Goal: Task Accomplishment & Management: Manage account settings

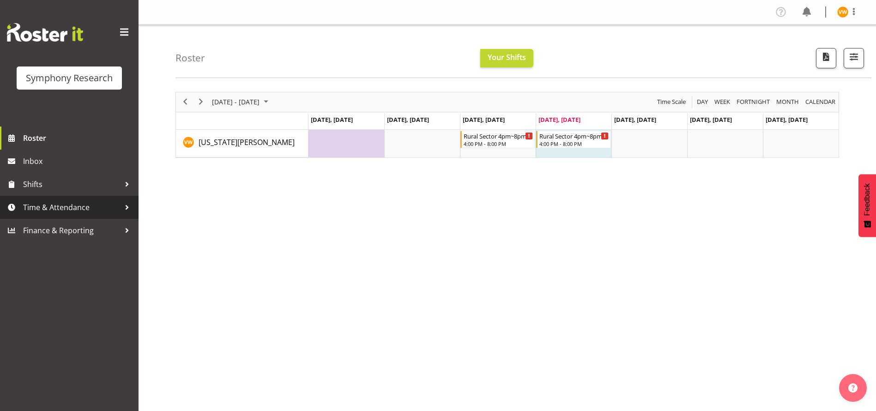
click at [105, 204] on span "Time & Attendance" at bounding box center [71, 207] width 97 height 14
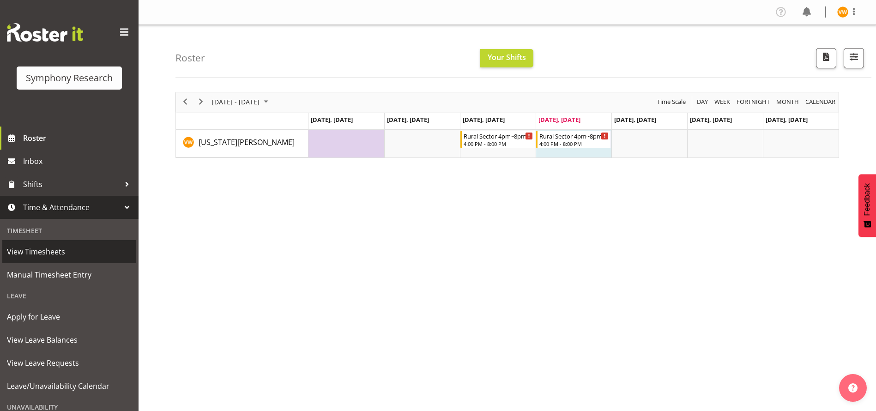
click at [69, 247] on span "View Timesheets" at bounding box center [69, 252] width 125 height 14
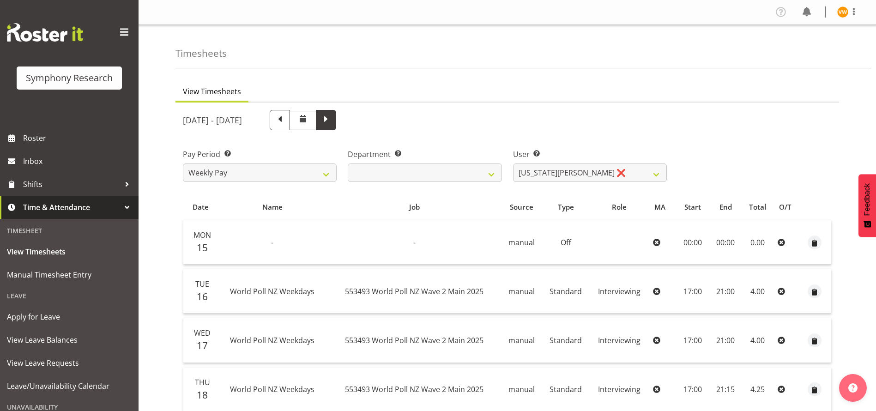
click at [332, 120] on span at bounding box center [326, 119] width 12 height 12
select select
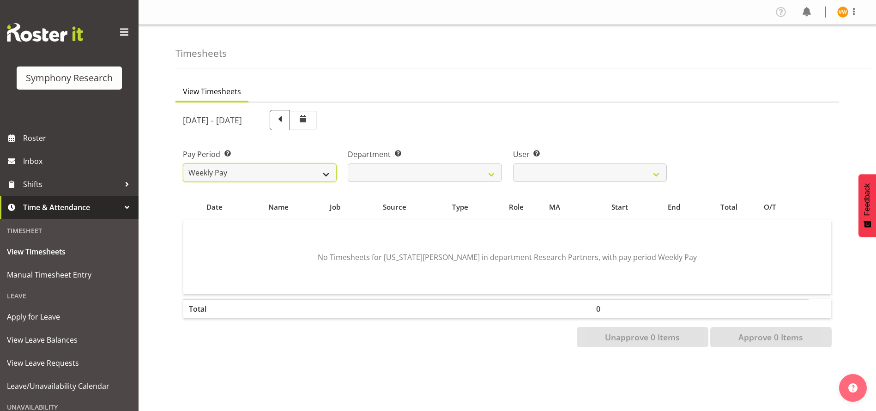
click at [328, 172] on select "Weekly Pay" at bounding box center [260, 172] width 154 height 18
click at [183, 163] on select "Weekly Pay" at bounding box center [260, 172] width 154 height 18
click at [497, 170] on select "Research Partners Research Partners" at bounding box center [425, 172] width 154 height 18
click at [655, 174] on select "Virginia Wheeler ❌" at bounding box center [590, 172] width 154 height 18
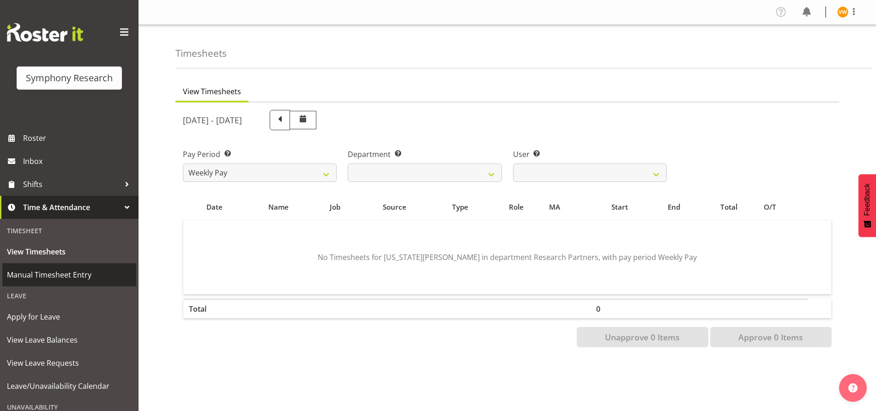
click at [71, 277] on span "Manual Timesheet Entry" at bounding box center [69, 275] width 125 height 14
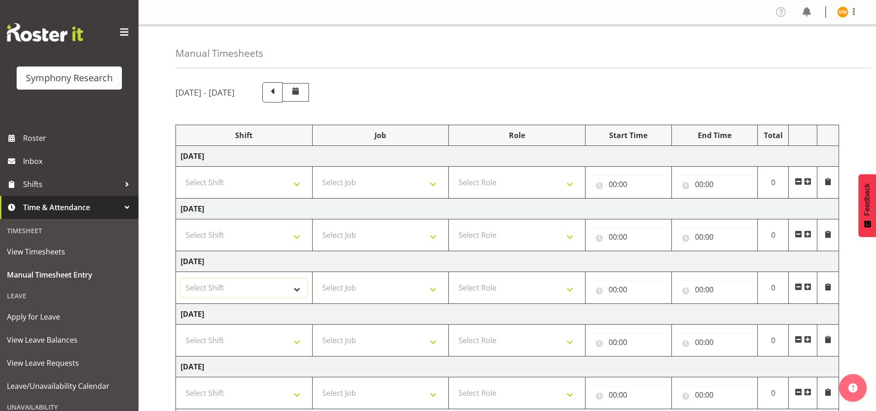
click at [298, 286] on select "Select Shift !!Weekend Residential (Roster IT Shift Label) *Business 9/10am ~ 4…" at bounding box center [243, 287] width 127 height 18
select select "81298"
click at [180, 278] on select "Select Shift !!Weekend Residential (Roster IT Shift Label) *Business 9/10am ~ 4…" at bounding box center [243, 287] width 127 height 18
click at [433, 287] on select "Select Job 550060 IF Admin 553492 World Poll Aus Wave 2 Main 2025 553493 World …" at bounding box center [380, 287] width 127 height 18
select select "10587"
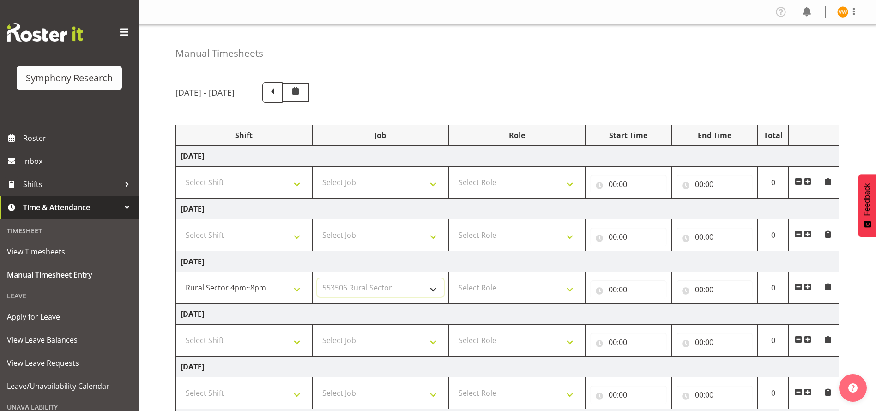
click at [317, 278] on select "Select Job 550060 IF Admin 553492 World Poll Aus Wave 2 Main 2025 553493 World …" at bounding box center [380, 287] width 127 height 18
click at [571, 289] on select "Select Role Briefing Interviewing" at bounding box center [516, 287] width 127 height 18
select select "47"
click at [453, 278] on select "Select Role Briefing Interviewing" at bounding box center [516, 287] width 127 height 18
click at [631, 285] on input "00:00" at bounding box center [628, 289] width 77 height 18
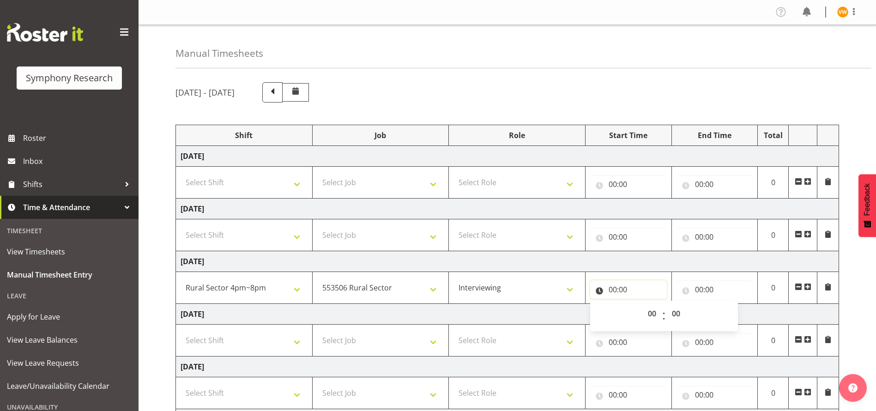
click at [596, 290] on input "00:00" at bounding box center [628, 289] width 77 height 18
click at [612, 286] on input "00:00" at bounding box center [628, 289] width 77 height 18
click at [653, 309] on select "00 01 02 03 04 05 06 07 08 09 10 11 12 13 14 15 16 17 18 19 20 21 22 23" at bounding box center [652, 313] width 21 height 18
select select "17"
click at [642, 304] on select "00 01 02 03 04 05 06 07 08 09 10 11 12 13 14 15 16 17 18 19 20 21 22 23" at bounding box center [652, 313] width 21 height 18
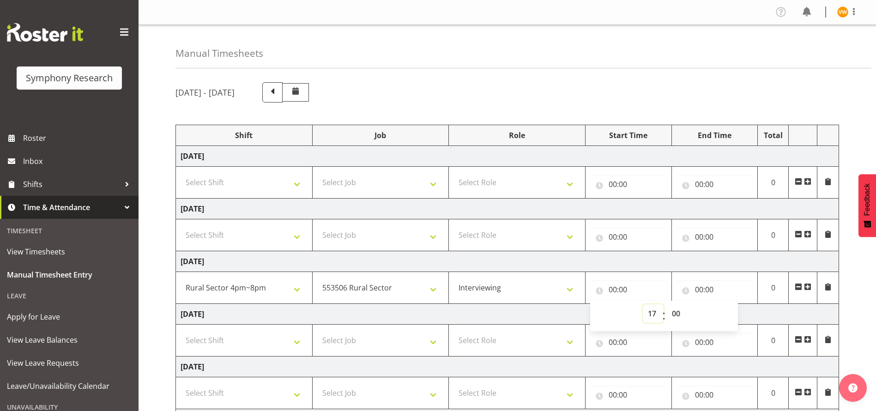
type input "17:00"
click at [701, 285] on input "00:00" at bounding box center [714, 289] width 77 height 18
click at [737, 317] on select "00 01 02 03 04 05 06 07 08 09 10 11 12 13 14 15 16 17 18 19 20 21 22 23" at bounding box center [739, 313] width 21 height 18
select select "21"
click at [729, 304] on select "00 01 02 03 04 05 06 07 08 09 10 11 12 13 14 15 16 17 18 19 20 21 22 23" at bounding box center [739, 313] width 21 height 18
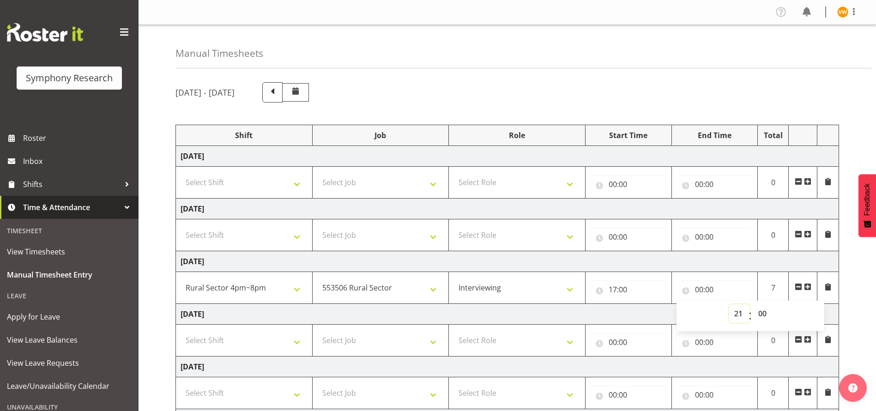
type input "21:00"
click at [856, 293] on div "September 22nd - September 28th 2025 Shift Job Role Start Time End Time Total M…" at bounding box center [525, 320] width 700 height 491
click at [699, 286] on input "21:00" at bounding box center [714, 289] width 77 height 18
click at [735, 313] on select "00 01 02 03 04 05 06 07 08 09 10 11 12 13 14 15 16 17 18 19 20 21 22 23" at bounding box center [739, 313] width 21 height 18
select select "20"
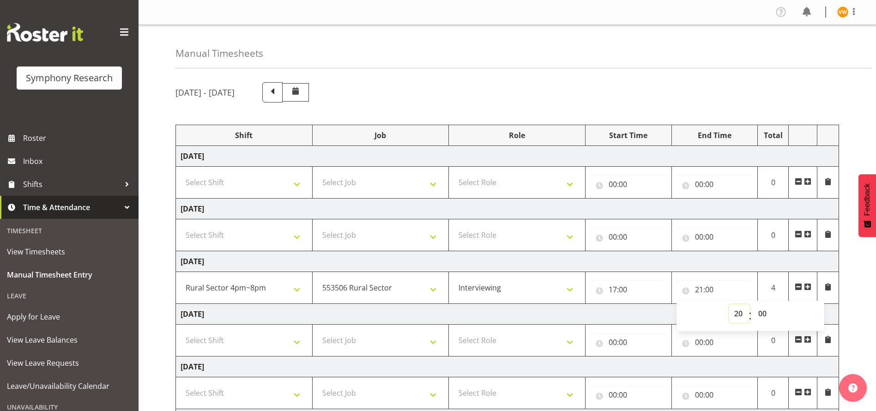
click at [729, 304] on select "00 01 02 03 04 05 06 07 08 09 10 11 12 13 14 15 16 17 18 19 20 21 22 23" at bounding box center [739, 313] width 21 height 18
type input "20:00"
click at [857, 321] on div "September 22nd - September 28th 2025 Shift Job Role Start Time End Time Total M…" at bounding box center [525, 320] width 700 height 491
click at [295, 291] on select "!!Weekend Residential (Roster IT Shift Label) *Business 9/10am ~ 4:30pm *Busine…" at bounding box center [243, 287] width 127 height 18
click at [851, 307] on div "September 22nd - September 28th 2025 Shift Job Role Start Time End Time Total M…" at bounding box center [525, 320] width 700 height 491
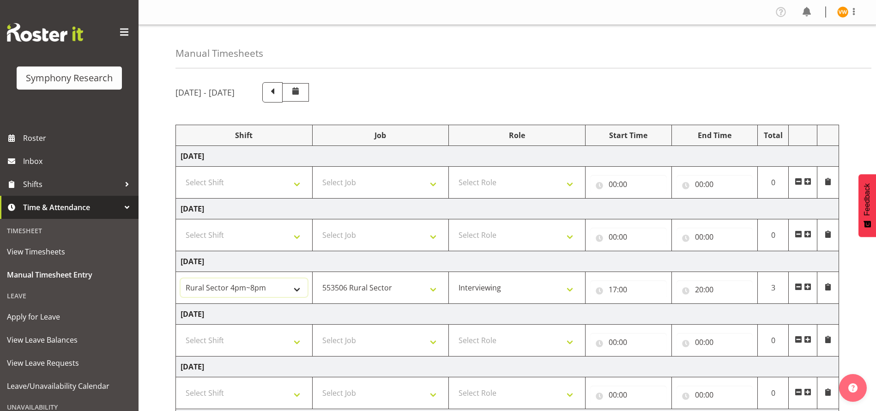
click at [300, 288] on select "!!Weekend Residential (Roster IT Shift Label) *Business 9/10am ~ 4:30pm *Busine…" at bounding box center [243, 287] width 127 height 18
click at [180, 278] on select "!!Weekend Residential (Roster IT Shift Label) *Business 9/10am ~ 4:30pm *Busine…" at bounding box center [243, 287] width 127 height 18
click at [295, 287] on select "!!Weekend Residential (Roster IT Shift Label) *Business 9/10am ~ 4:30pm *Busine…" at bounding box center [243, 287] width 127 height 18
select select "81298"
click at [180, 278] on select "!!Weekend Residential (Roster IT Shift Label) *Business 9/10am ~ 4:30pm *Busine…" at bounding box center [243, 287] width 127 height 18
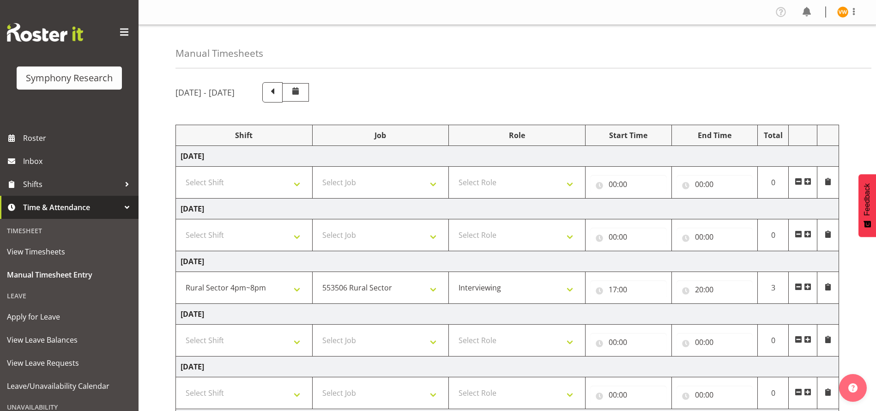
click at [807, 283] on span at bounding box center [807, 286] width 7 height 7
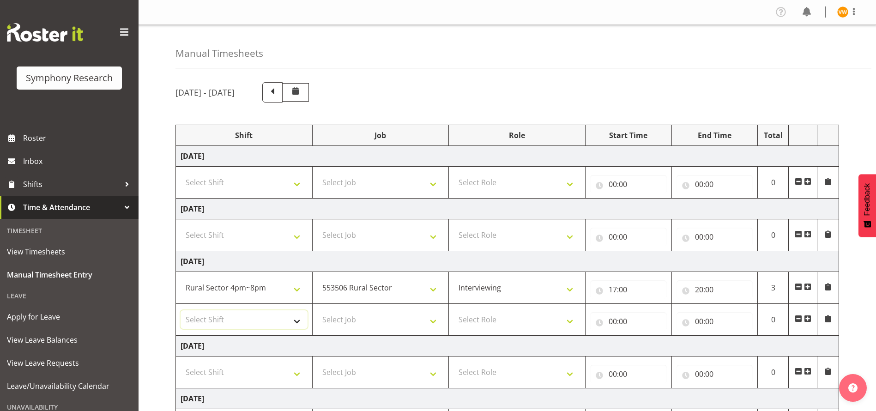
click at [297, 321] on select "Select Shift !!Weekend Residential (Roster IT Shift Label) *Business 9/10am ~ 4…" at bounding box center [243, 319] width 127 height 18
select select "81335"
click at [180, 310] on select "Select Shift !!Weekend Residential (Roster IT Shift Label) *Business 9/10am ~ 4…" at bounding box center [243, 319] width 127 height 18
click at [435, 320] on select "Select Job 550060 IF Admin 553492 World Poll Aus Wave 2 Main 2025 553493 World …" at bounding box center [380, 319] width 127 height 18
select select "10527"
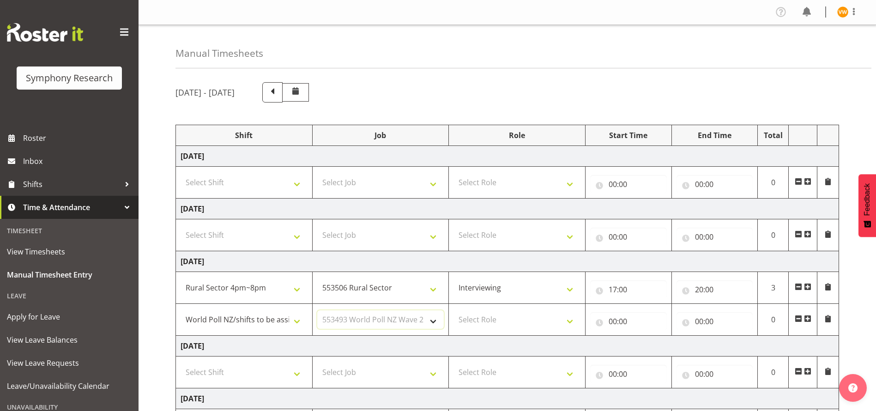
click at [317, 310] on select "Select Job 550060 IF Admin 553492 World Poll Aus Wave 2 Main 2025 553493 World …" at bounding box center [380, 319] width 127 height 18
click at [572, 321] on select "Select Role Briefing Interviewing" at bounding box center [516, 319] width 127 height 18
select select "47"
click at [453, 310] on select "Select Role Briefing Interviewing" at bounding box center [516, 319] width 127 height 18
click at [602, 325] on input "00:00" at bounding box center [628, 321] width 77 height 18
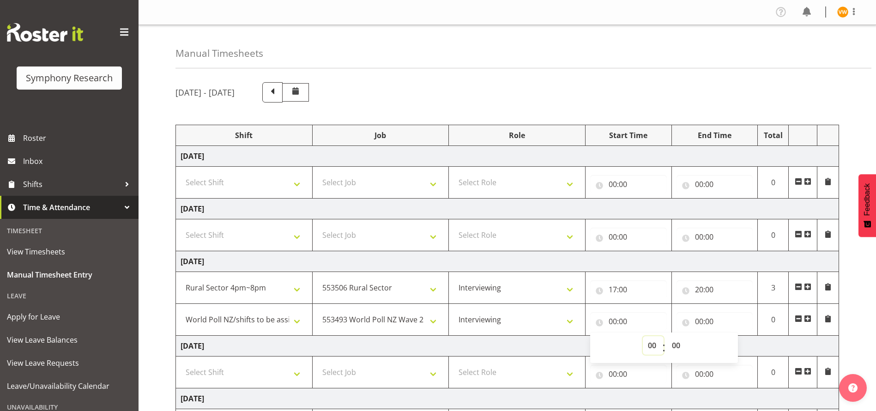
click at [649, 347] on select "00 01 02 03 04 05 06 07 08 09 10 11 12 13 14 15 16 17 18 19 20 21 22 23" at bounding box center [652, 345] width 21 height 18
select select "20"
click at [642, 336] on select "00 01 02 03 04 05 06 07 08 09 10 11 12 13 14 15 16 17 18 19 20 21 22 23" at bounding box center [652, 345] width 21 height 18
type input "20:00"
click at [698, 322] on input "00:00" at bounding box center [714, 321] width 77 height 18
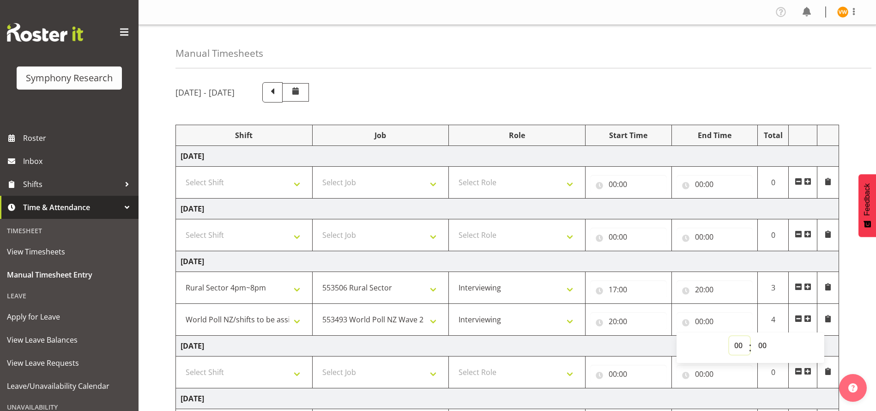
click at [736, 347] on select "00 01 02 03 04 05 06 07 08 09 10 11 12 13 14 15 16 17 18 19 20 21 22 23" at bounding box center [739, 345] width 21 height 18
select select "21"
click at [729, 336] on select "00 01 02 03 04 05 06 07 08 09 10 11 12 13 14 15 16 17 18 19 20 21 22 23" at bounding box center [739, 345] width 21 height 18
type input "21:00"
click at [861, 346] on div "September 22nd - September 28th 2025 Shift Job Role Start Time End Time Total M…" at bounding box center [525, 336] width 700 height 522
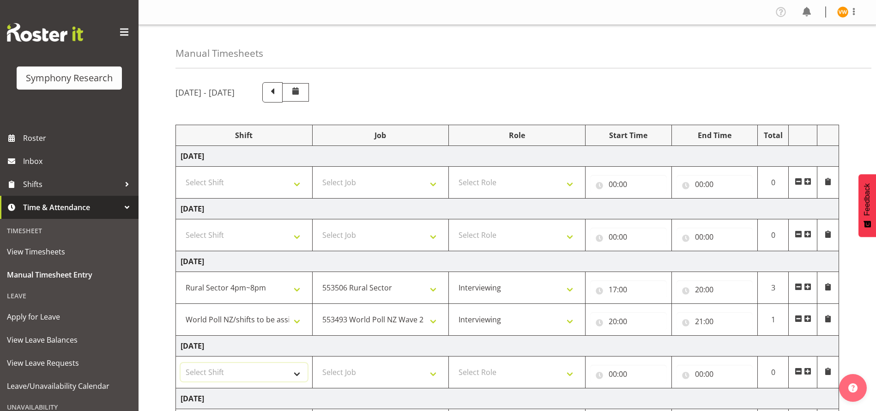
click at [296, 373] on select "Select Shift !!Weekend Residential (Roster IT Shift Label) *Business 9/10am ~ 4…" at bounding box center [243, 372] width 127 height 18
select select "81298"
click at [180, 363] on select "Select Shift !!Weekend Residential (Roster IT Shift Label) *Business 9/10am ~ 4…" at bounding box center [243, 372] width 127 height 18
click at [437, 373] on select "Select Job 550060 IF Admin 553492 World Poll Aus Wave 2 Main 2025 553493 World …" at bounding box center [380, 372] width 127 height 18
select select "10587"
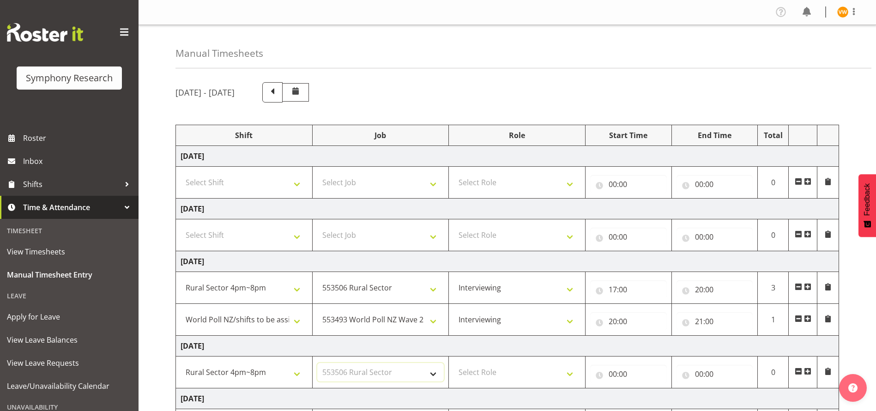
click at [317, 363] on select "Select Job 550060 IF Admin 553492 World Poll Aus Wave 2 Main 2025 553493 World …" at bounding box center [380, 372] width 127 height 18
click at [570, 374] on select "Select Role Briefing Interviewing" at bounding box center [516, 372] width 127 height 18
select select "47"
click at [453, 363] on select "Select Role Briefing Interviewing" at bounding box center [516, 372] width 127 height 18
click at [615, 374] on input "00:00" at bounding box center [628, 374] width 77 height 18
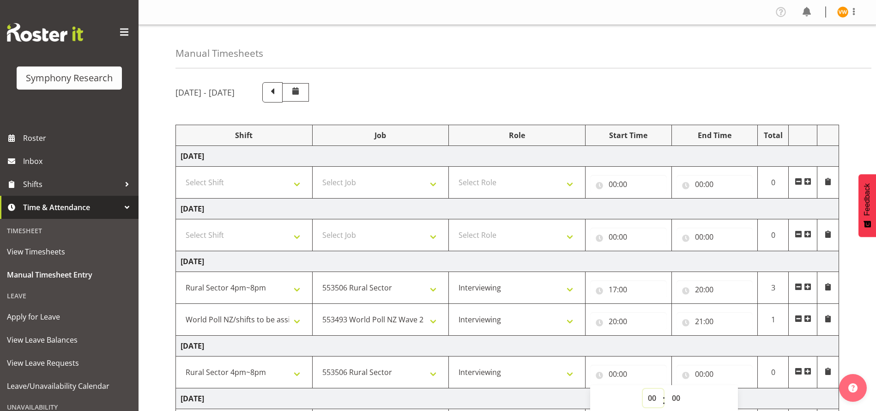
click at [647, 396] on select "00 01 02 03 04 05 06 07 08 09 10 11 12 13 14 15 16 17 18 19 20 21 22 23" at bounding box center [652, 398] width 21 height 18
select select "17"
click at [642, 389] on select "00 01 02 03 04 05 06 07 08 09 10 11 12 13 14 15 16 17 18 19 20 21 22 23" at bounding box center [652, 398] width 21 height 18
type input "17:00"
click at [702, 376] on input "00:00" at bounding box center [714, 374] width 77 height 18
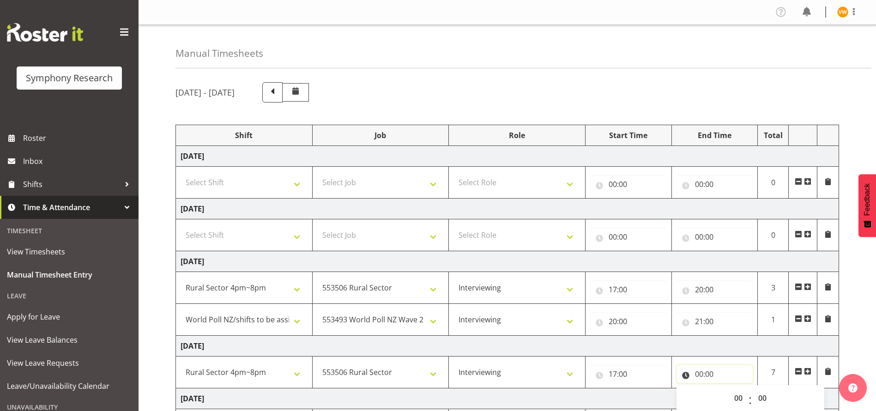
click at [702, 376] on input "00:00" at bounding box center [714, 374] width 77 height 18
click at [698, 373] on input "00:00" at bounding box center [714, 374] width 77 height 18
click at [733, 402] on select "00 01 02 03 04 05 06 07 08 09 10 11 12 13 14 15 16 17 18 19 20 21 22 23" at bounding box center [739, 398] width 21 height 18
select select "20"
click at [729, 389] on select "00 01 02 03 04 05 06 07 08 09 10 11 12 13 14 15 16 17 18 19 20 21 22 23" at bounding box center [739, 398] width 21 height 18
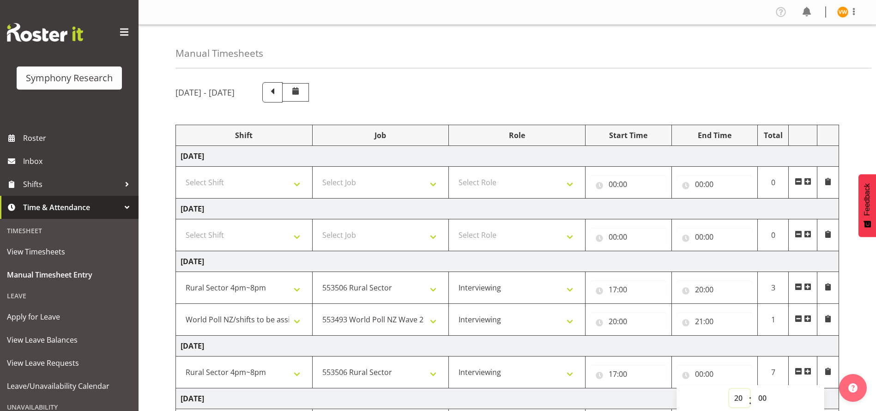
type input "20:00"
click at [811, 372] on td at bounding box center [802, 372] width 29 height 32
click at [807, 368] on span at bounding box center [807, 370] width 7 height 7
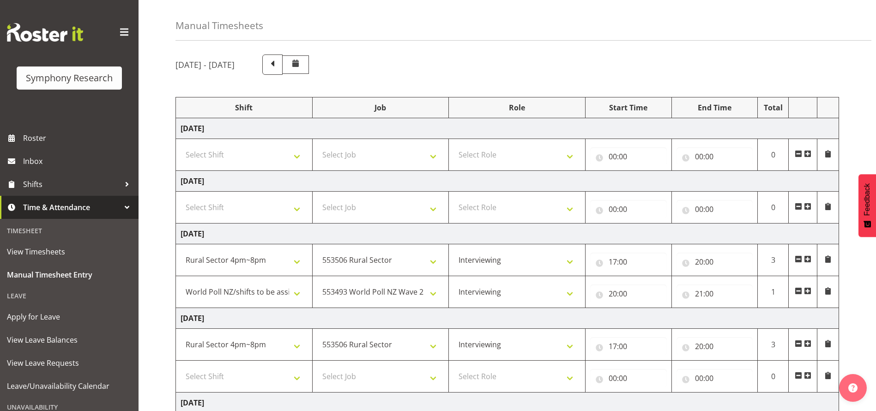
scroll to position [55, 0]
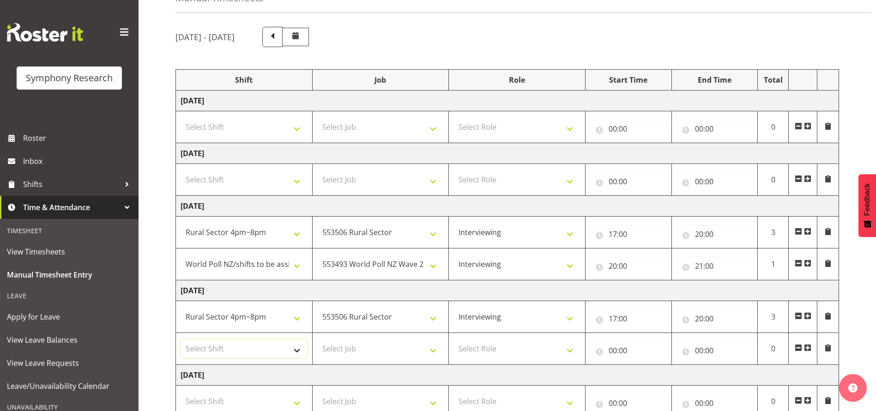
click at [300, 347] on select "Select Shift !!Weekend Residential (Roster IT Shift Label) *Business 9/10am ~ 4…" at bounding box center [243, 348] width 127 height 18
click at [347, 372] on td "Friday 26th September 2025" at bounding box center [507, 375] width 663 height 21
click at [298, 350] on select "Select Shift !!Weekend Residential (Roster IT Shift Label) *Business 9/10am ~ 4…" at bounding box center [243, 348] width 127 height 18
select select "41604"
click at [180, 339] on select "Select Shift !!Weekend Residential (Roster IT Shift Label) *Business 9/10am ~ 4…" at bounding box center [243, 348] width 127 height 18
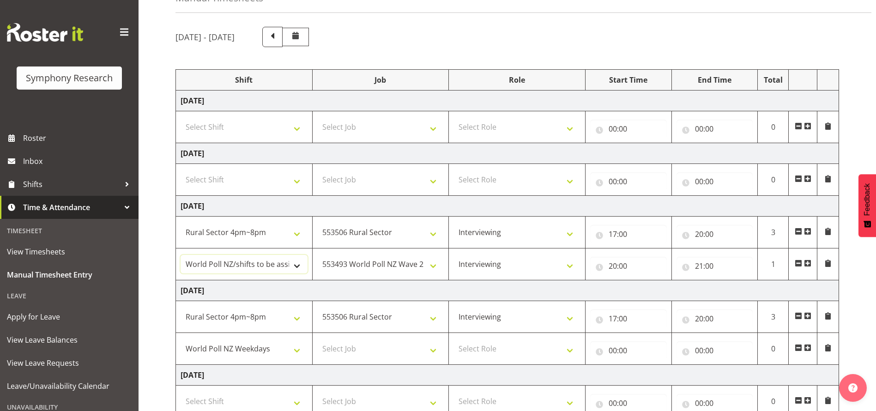
click at [296, 266] on select "!!Weekend Residential (Roster IT Shift Label) *Business 9/10am ~ 4:30pm *Busine…" at bounding box center [243, 264] width 127 height 18
select select "41604"
click at [180, 255] on select "!!Weekend Residential (Roster IT Shift Label) *Business 9/10am ~ 4:30pm *Busine…" at bounding box center [243, 264] width 127 height 18
click at [434, 343] on select "Select Job 550060 IF Admin 553492 World Poll Aus Wave 2 Main 2025 553493 World …" at bounding box center [380, 348] width 127 height 18
select select "10527"
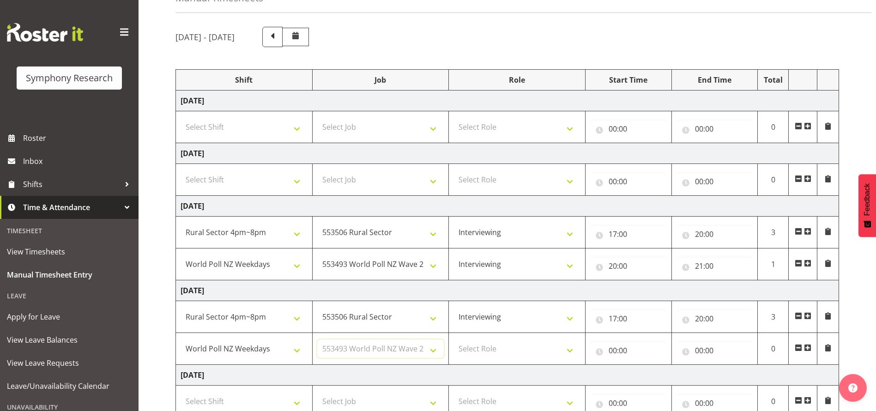
click at [317, 339] on select "Select Job 550060 IF Admin 553492 World Poll Aus Wave 2 Main 2025 553493 World …" at bounding box center [380, 348] width 127 height 18
click at [569, 351] on select "Select Role Briefing Interviewing" at bounding box center [516, 348] width 127 height 18
select select "47"
click at [453, 339] on select "Select Role Briefing Interviewing" at bounding box center [516, 348] width 127 height 18
click at [605, 351] on input "00:00" at bounding box center [628, 350] width 77 height 18
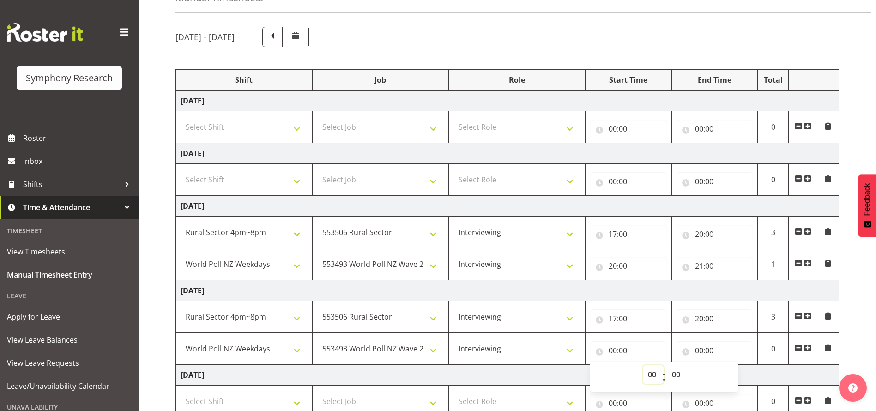
click at [649, 376] on select "00 01 02 03 04 05 06 07 08 09 10 11 12 13 14 15 16 17 18 19 20 21 22 23" at bounding box center [652, 374] width 21 height 18
select select "20"
click at [642, 365] on select "00 01 02 03 04 05 06 07 08 09 10 11 12 13 14 15 16 17 18 19 20 21 22 23" at bounding box center [652, 374] width 21 height 18
type input "20:00"
click at [701, 353] on input "00:00" at bounding box center [714, 350] width 77 height 18
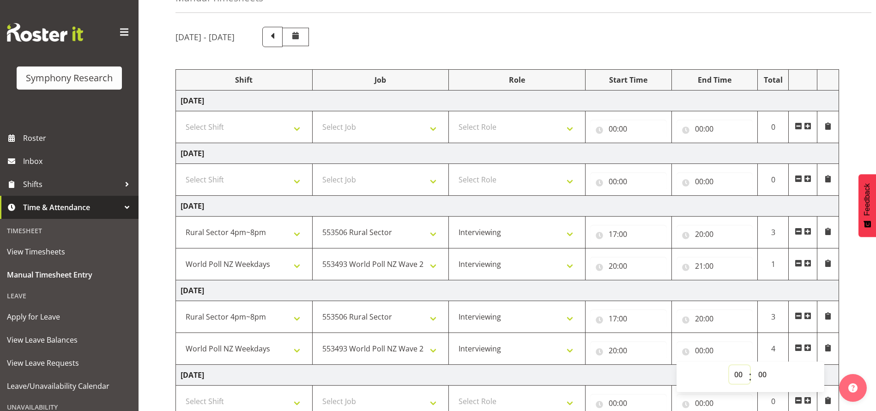
click at [740, 377] on select "00 01 02 03 04 05 06 07 08 09 10 11 12 13 14 15 16 17 18 19 20 21 22 23" at bounding box center [739, 374] width 21 height 18
select select "21"
click at [729, 365] on select "00 01 02 03 04 05 06 07 08 09 10 11 12 13 14 15 16 17 18 19 20 21 22 23" at bounding box center [739, 374] width 21 height 18
type input "21:00"
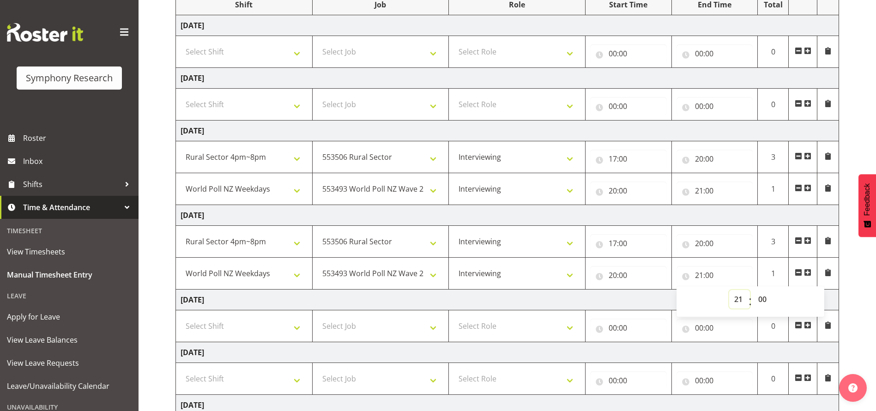
scroll to position [138, 0]
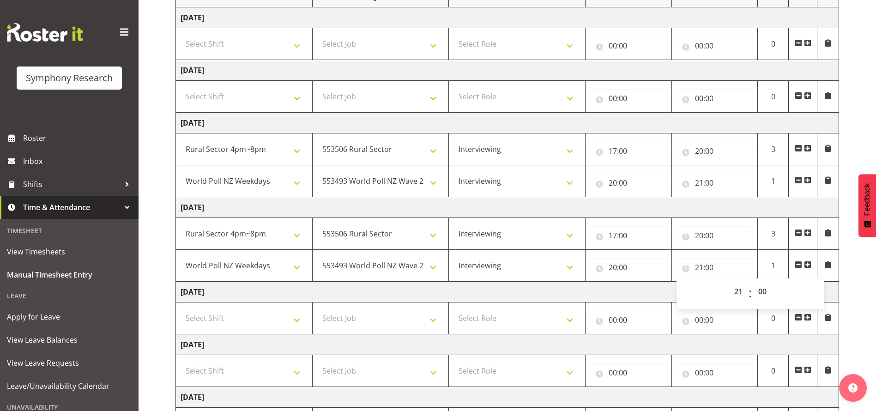
click at [850, 341] on div "September 22nd - September 28th 2025 Shift Job Role Start Time End Time Total M…" at bounding box center [525, 214] width 700 height 554
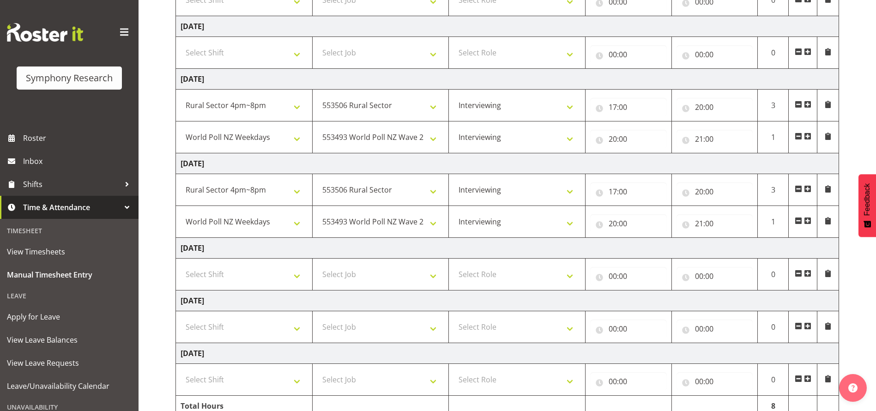
scroll to position [229, 0]
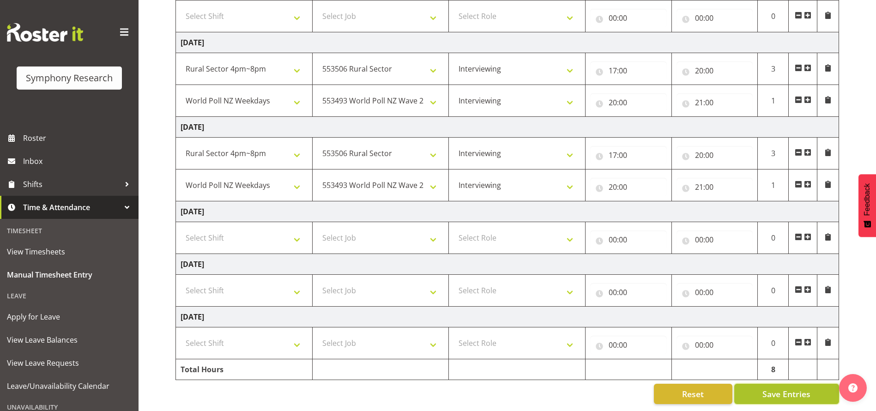
click at [775, 388] on span "Save Entries" at bounding box center [786, 394] width 48 height 12
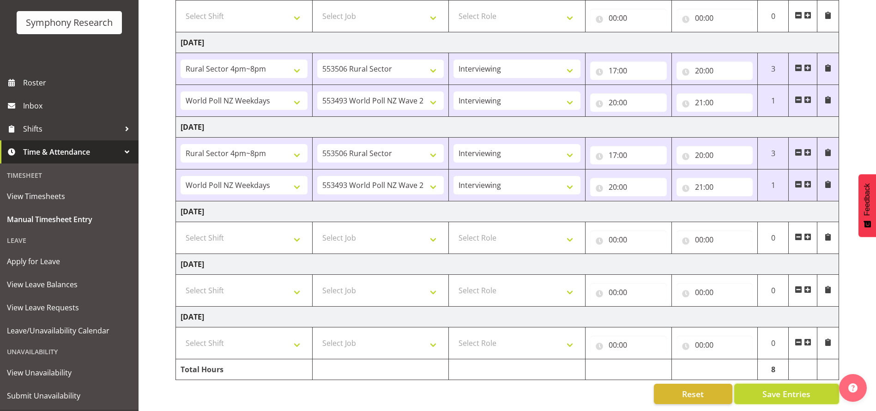
scroll to position [77, 0]
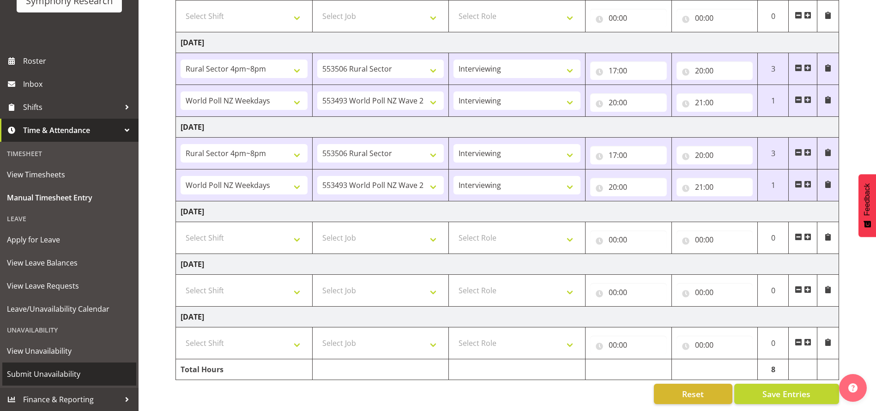
click at [57, 378] on span "Submit Unavailability" at bounding box center [69, 374] width 125 height 14
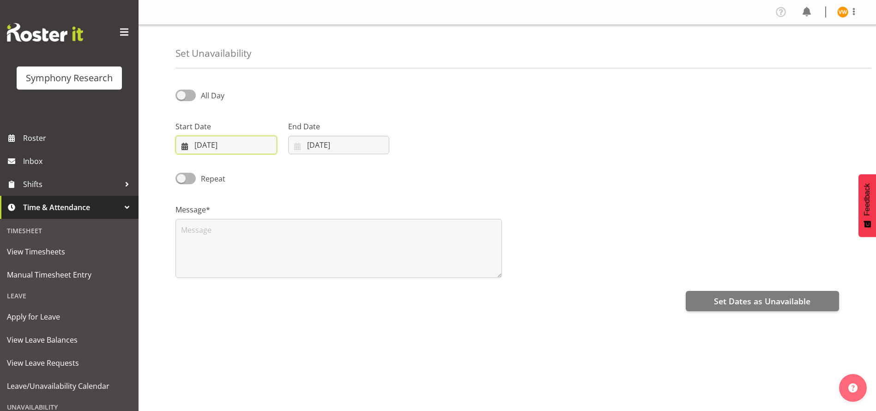
click at [186, 146] on input "25/09/2025" at bounding box center [226, 145] width 102 height 18
click at [212, 292] on span "29" at bounding box center [211, 289] width 7 height 9
type input "29/09/2025"
click at [207, 370] on div "All Day Start Date 29/09/2025 January February March April May June July August…" at bounding box center [525, 259] width 700 height 369
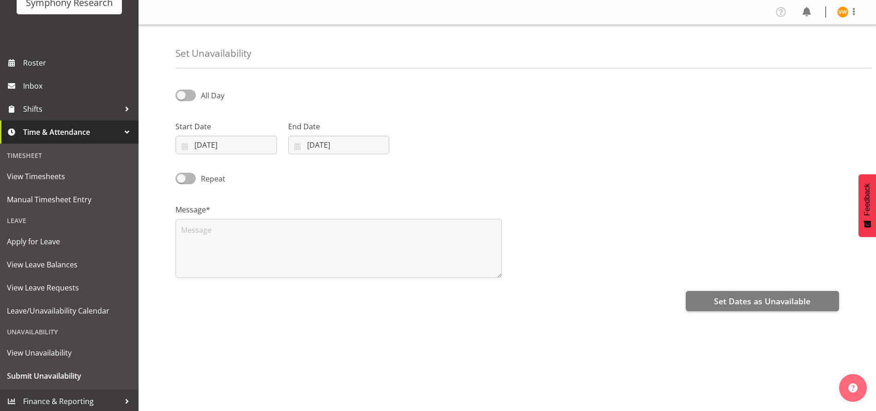
scroll to position [77, 0]
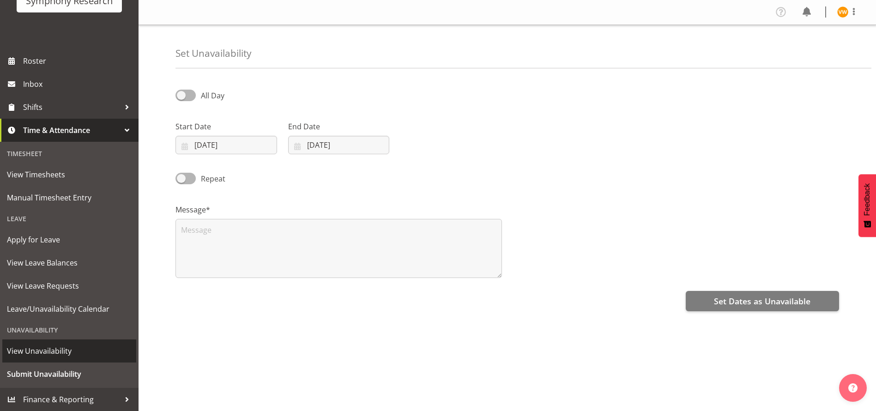
click at [48, 354] on span "View Unavailability" at bounding box center [69, 351] width 125 height 14
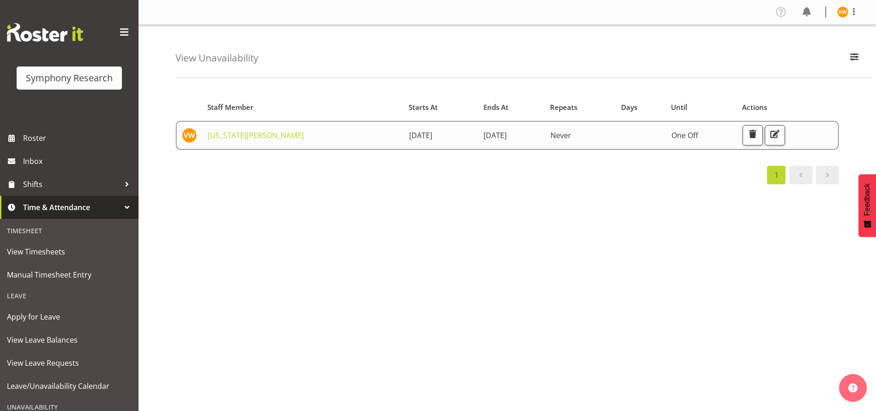
click at [829, 176] on span at bounding box center [827, 174] width 11 height 11
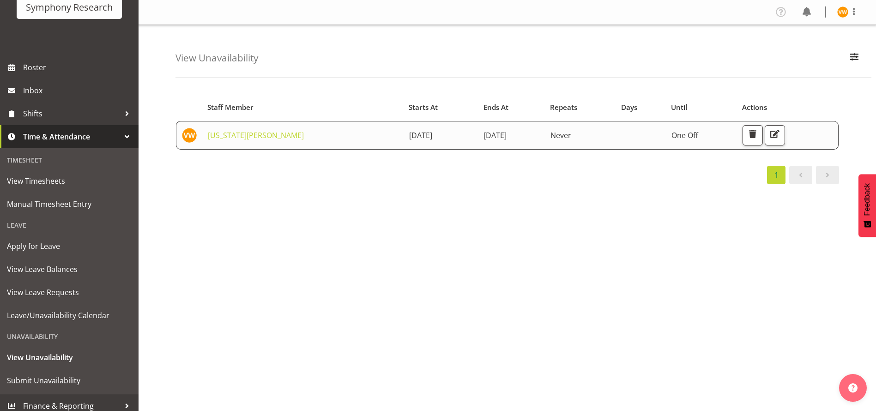
scroll to position [77, 0]
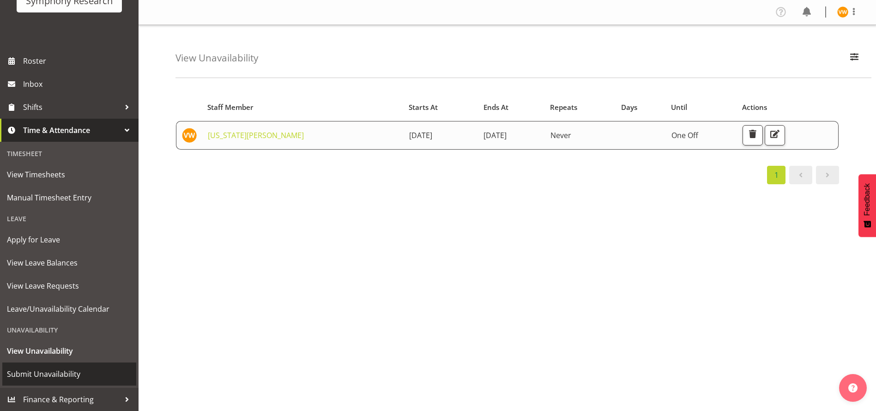
click at [41, 377] on span "Submit Unavailability" at bounding box center [69, 374] width 125 height 14
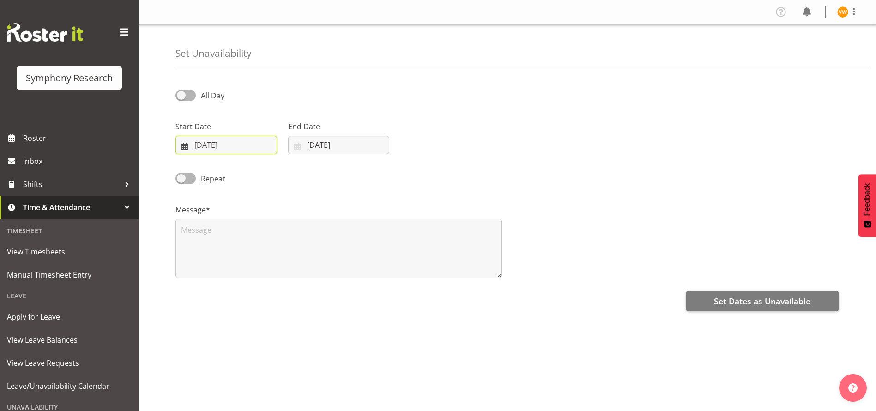
click at [183, 142] on input "[DATE]" at bounding box center [226, 145] width 102 height 18
click at [212, 288] on span "29" at bounding box center [211, 289] width 7 height 9
type input "[DATE]"
click at [300, 147] on input "25/09/2025" at bounding box center [339, 145] width 102 height 18
click at [324, 285] on span "29" at bounding box center [324, 289] width 7 height 9
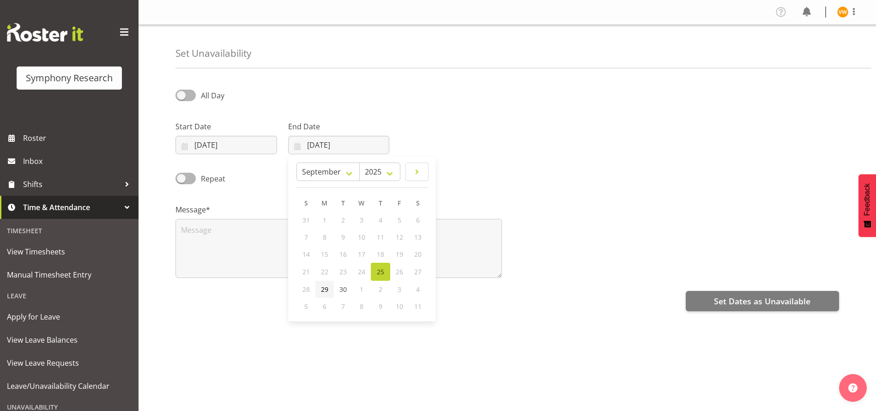
type input "29/09/2025"
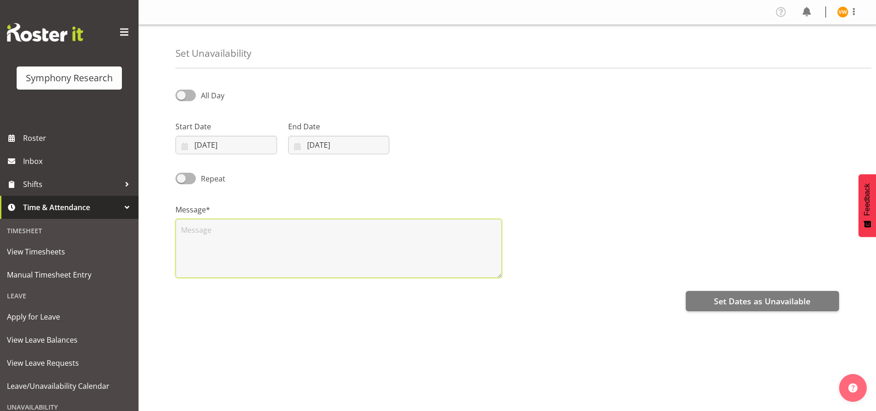
click at [197, 227] on textarea at bounding box center [338, 248] width 326 height 59
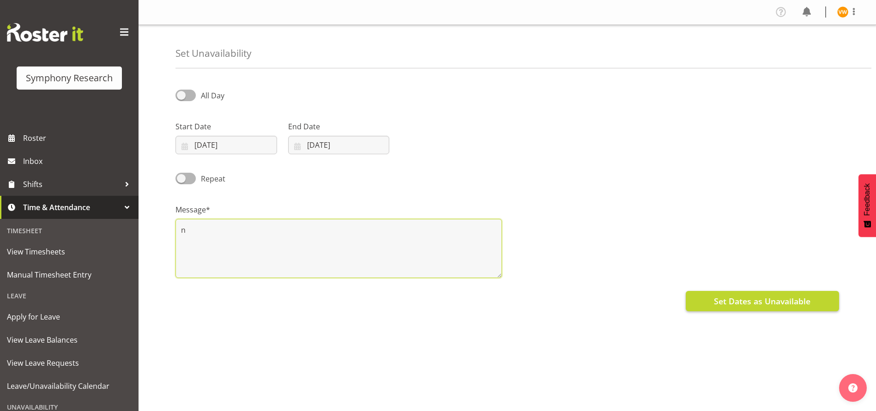
type textarea "n"
click at [776, 296] on span "Set Dates as Unavailable" at bounding box center [762, 301] width 96 height 12
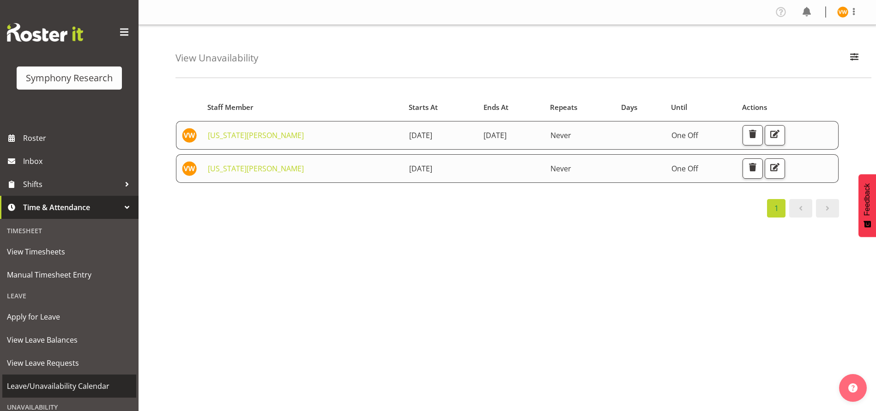
click at [52, 388] on span "Leave/Unavailability Calendar" at bounding box center [69, 386] width 125 height 14
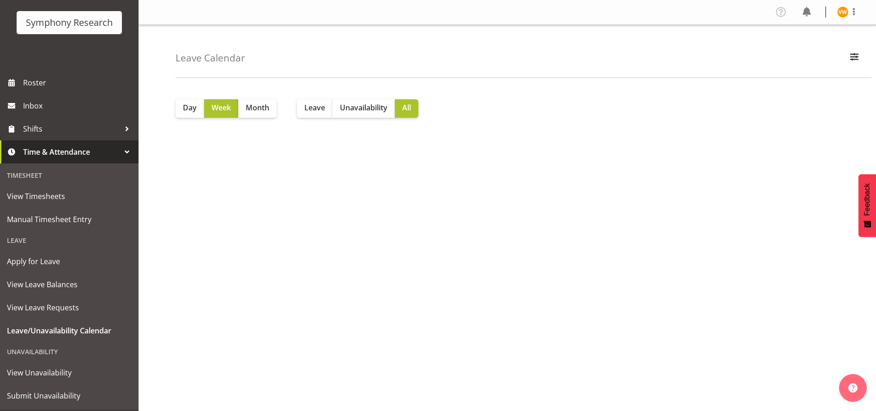
scroll to position [77, 0]
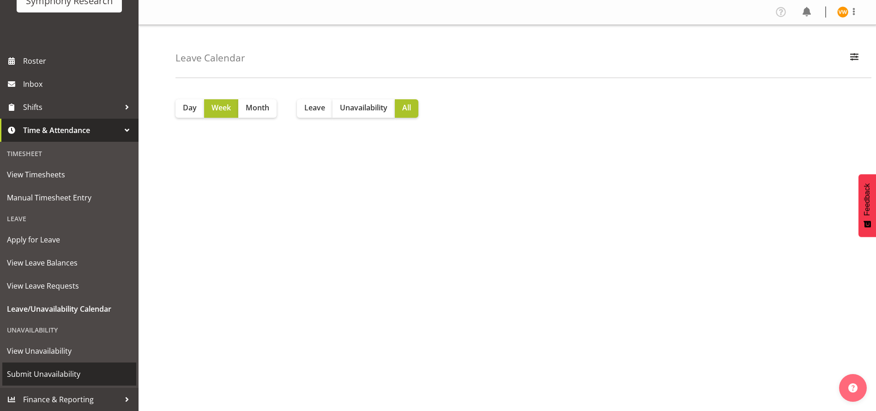
click at [62, 373] on span "Submit Unavailability" at bounding box center [69, 374] width 125 height 14
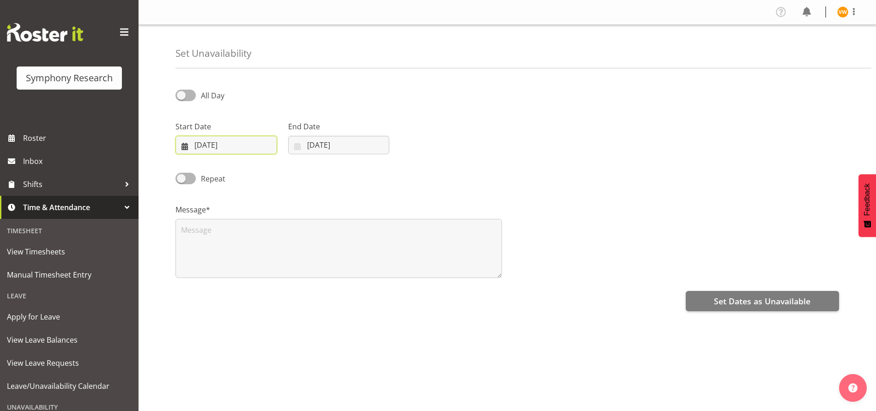
click at [185, 147] on input "[DATE]" at bounding box center [226, 145] width 102 height 18
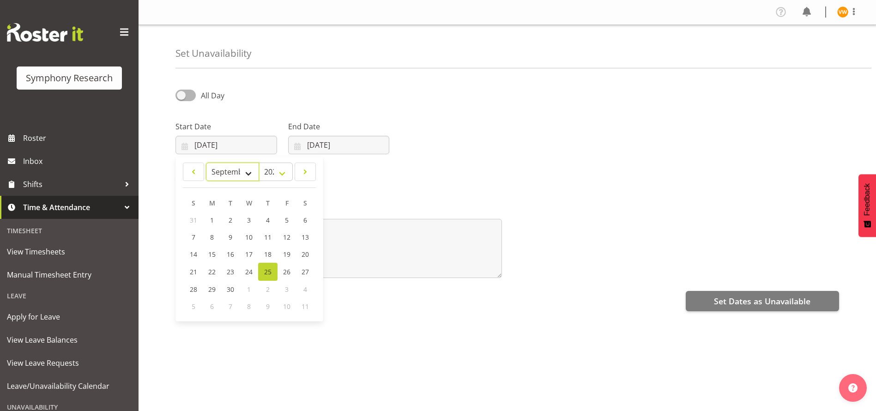
click at [246, 174] on select "January February March April May June July August September October November De…" at bounding box center [232, 171] width 53 height 18
select select "9"
click at [206, 162] on select "January February March April May June July August September October November De…" at bounding box center [232, 171] width 53 height 18
click at [288, 220] on span "3" at bounding box center [286, 220] width 4 height 9
type input "03/10/2025"
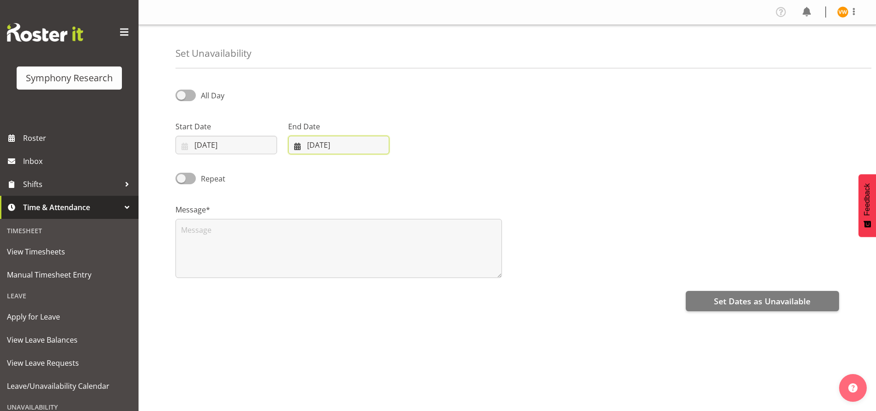
click at [324, 148] on input "25/09/2025" at bounding box center [339, 145] width 102 height 18
click at [347, 174] on select "January February March April May June July August September October November De…" at bounding box center [327, 171] width 63 height 18
select select "9"
click at [296, 162] on select "January February March April May June July August September October November De…" at bounding box center [327, 171] width 63 height 18
click at [306, 235] on span "5" at bounding box center [307, 237] width 4 height 9
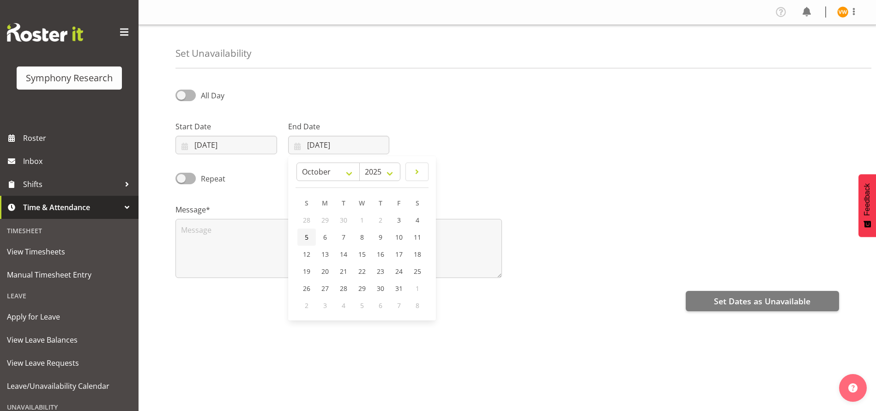
type input "05/10/2025"
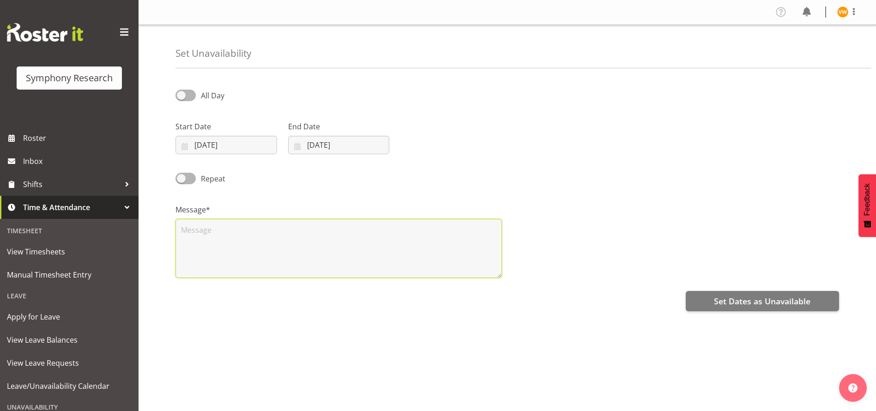
click at [212, 235] on textarea at bounding box center [338, 248] width 326 height 59
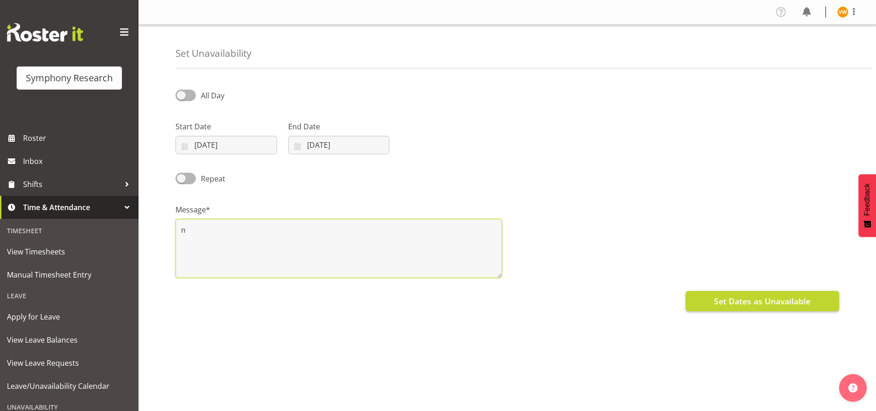
type textarea "n"
click at [768, 300] on span "Set Dates as Unavailable" at bounding box center [762, 301] width 96 height 12
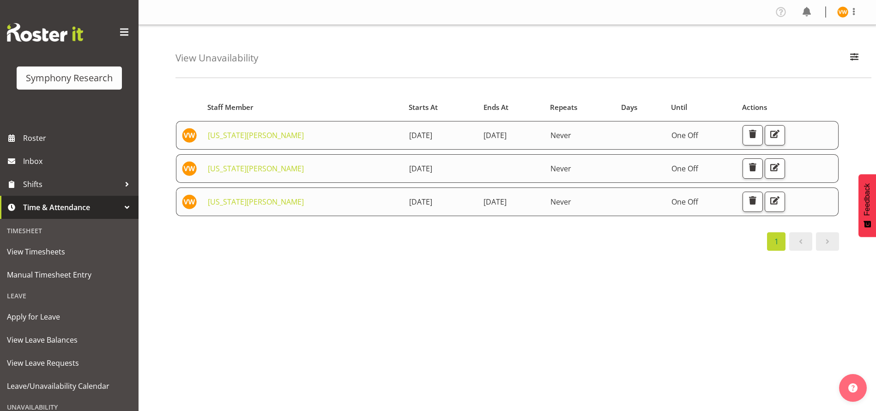
click at [626, 301] on div "Starts At Staff Member Starts At Ends At Repeats Days Until Actions [US_STATE][…" at bounding box center [525, 269] width 700 height 369
click at [780, 166] on span "button" at bounding box center [774, 167] width 12 height 12
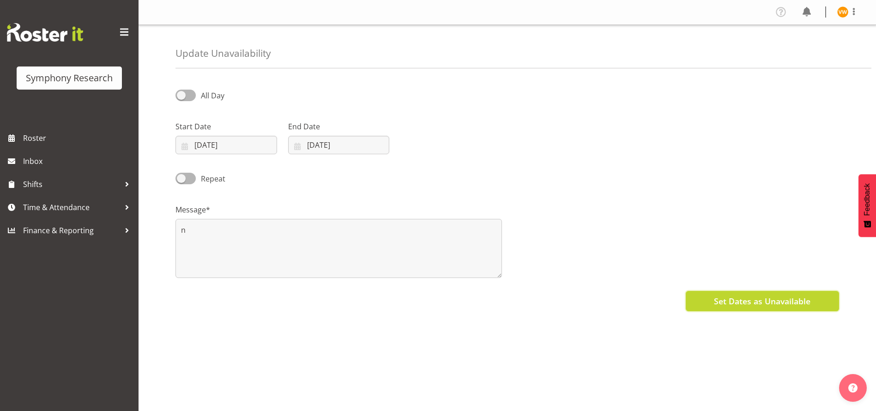
click at [754, 298] on span "Set Dates as Unavailable" at bounding box center [762, 301] width 96 height 12
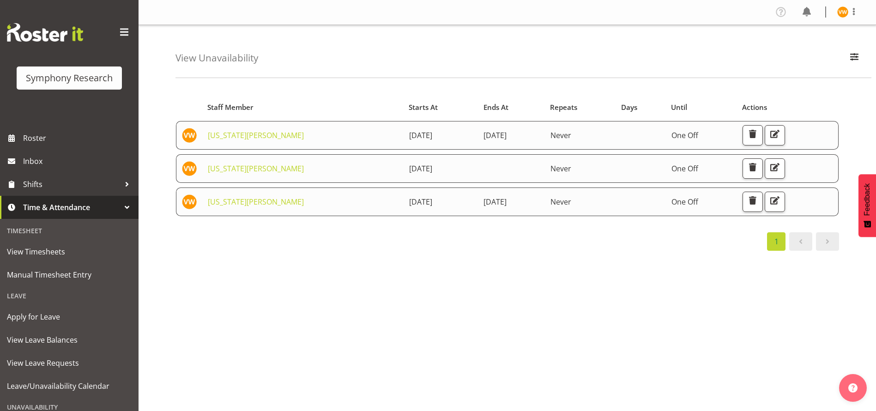
click at [484, 296] on div "Starts At Staff Member Starts At Ends At Repeats Days Until Actions [US_STATE][…" at bounding box center [525, 269] width 700 height 369
click at [612, 408] on div "Starts At Staff Member Starts At Ends At Repeats Days Until Actions [US_STATE][…" at bounding box center [525, 269] width 700 height 369
click at [604, 299] on div "Starts At Staff Member Starts At Ends At Repeats Days Until Actions [US_STATE][…" at bounding box center [525, 269] width 700 height 369
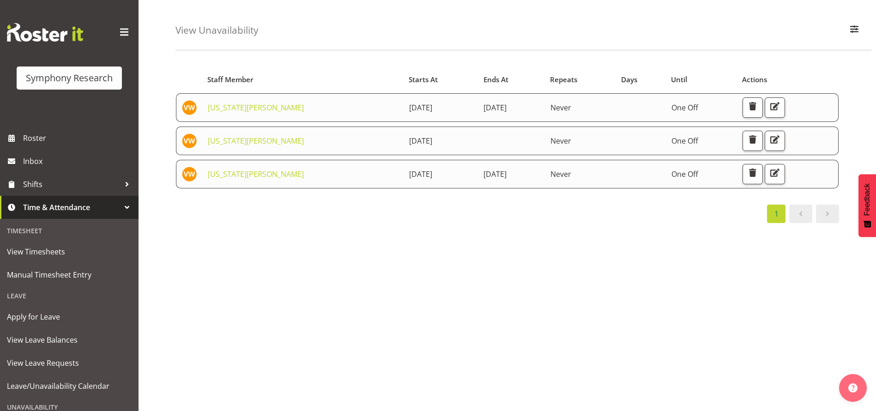
scroll to position [54, 0]
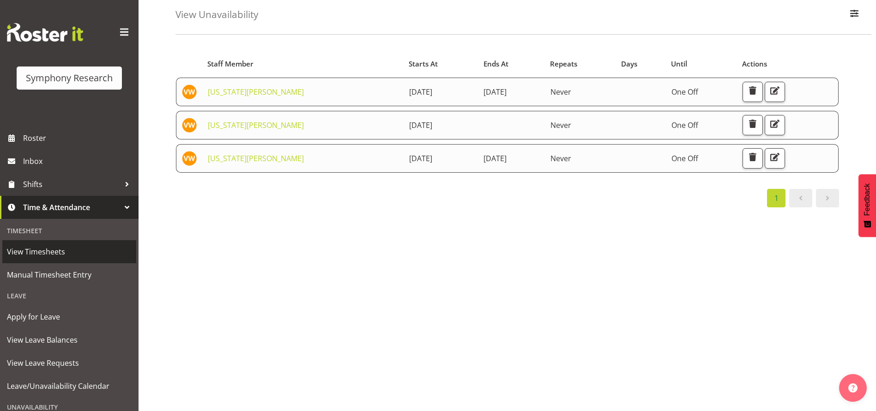
click at [31, 258] on span "View Timesheets" at bounding box center [69, 252] width 125 height 14
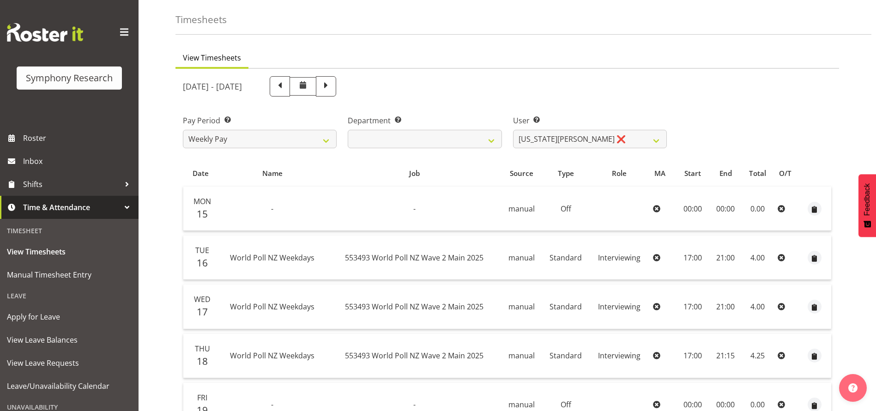
scroll to position [22, 0]
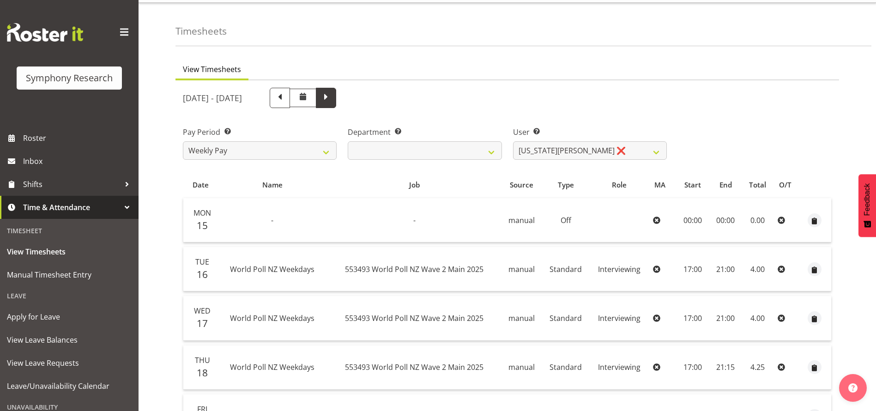
click at [332, 94] on span at bounding box center [326, 97] width 12 height 12
select select
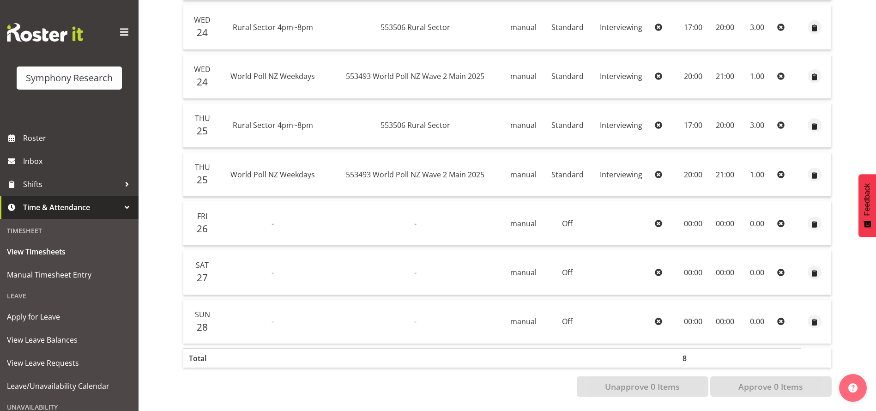
scroll to position [324, 0]
